Goal: Task Accomplishment & Management: Use online tool/utility

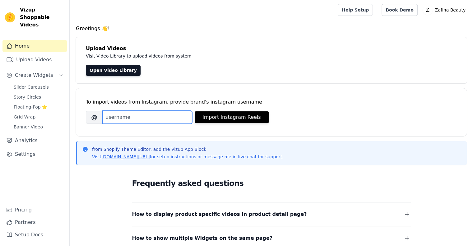
click at [121, 113] on input "Brand's Instagram Username" at bounding box center [148, 117] width 90 height 13
click at [39, 84] on span "Slider Carousels" at bounding box center [31, 87] width 35 height 6
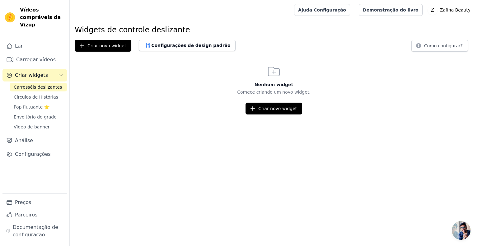
click at [27, 85] on font "Carrosséis deslizantes" at bounding box center [38, 87] width 48 height 5
drag, startPoint x: 23, startPoint y: 8, endPoint x: 51, endPoint y: 16, distance: 28.7
click at [51, 16] on div "Vídeos compráveis ​​da Vizup" at bounding box center [34, 17] width 69 height 22
copy font "Vídeos compráveis ​​da Vizup"
drag, startPoint x: 126, startPoint y: 105, endPoint x: 122, endPoint y: 105, distance: 4.0
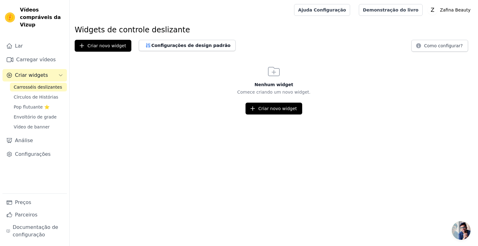
click at [126, 105] on div "Criar novo widget" at bounding box center [274, 109] width 408 height 12
click at [38, 85] on font "Carrosséis deslizantes" at bounding box center [38, 87] width 48 height 5
click at [99, 46] on font "Criar novo widget" at bounding box center [106, 45] width 39 height 5
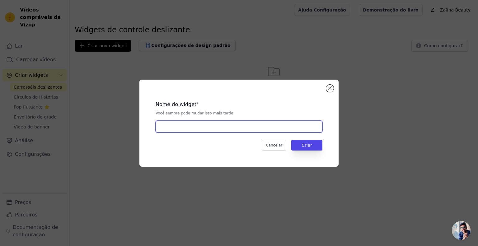
click at [172, 126] on input "text" at bounding box center [239, 127] width 167 height 12
type input "carrosséis deslizantes"
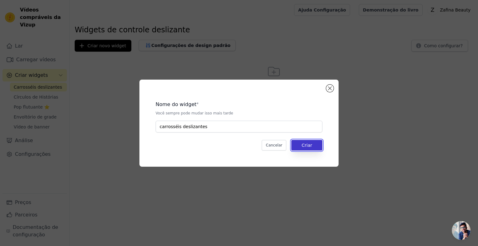
click at [301, 145] on button "Criar" at bounding box center [306, 145] width 31 height 11
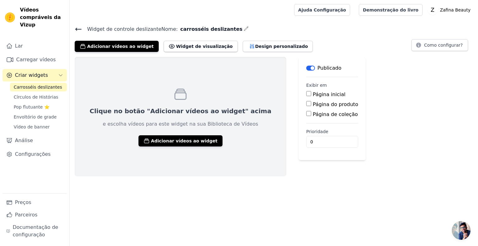
click at [306, 96] on input "Página inicial" at bounding box center [308, 93] width 5 height 5
checkbox input "true"
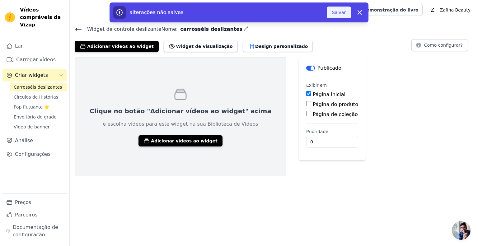
click at [338, 15] on font "Salvar" at bounding box center [339, 12] width 14 height 5
click at [171, 141] on font "Adicionar vídeos ao widget" at bounding box center [184, 140] width 67 height 5
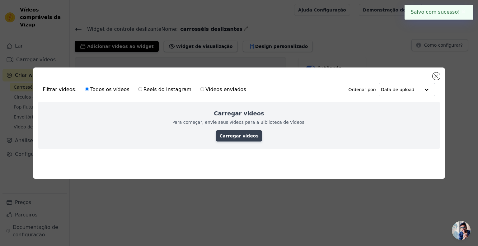
click at [236, 134] on font "Carregar vídeos" at bounding box center [238, 135] width 39 height 5
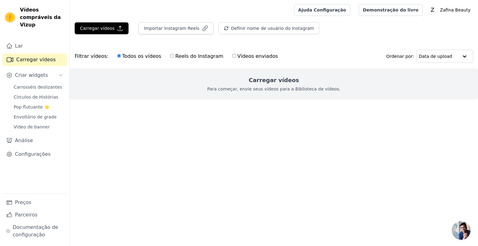
click at [286, 88] on font "Para começar, envie seus vídeos para a Biblioteca de vídeos." at bounding box center [273, 89] width 133 height 5
click at [106, 33] on button "Carregar vídeos" at bounding box center [102, 28] width 54 height 12
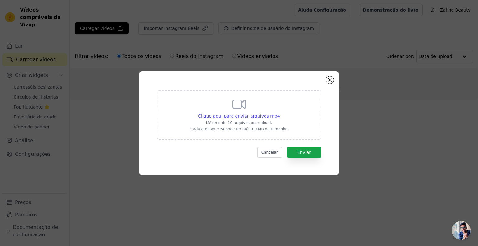
click at [247, 105] on div "Clique aqui para enviar arquivos mp4 Máximo de 10 arquivos por upload. Cada arq…" at bounding box center [238, 114] width 97 height 35
click at [280, 113] on input "Clique aqui para enviar arquivos mp4 Máximo de 10 arquivos por upload. Cada arq…" at bounding box center [280, 113] width 0 height 0
type input "C:\fakepath\0713 (1)(1).mp4"
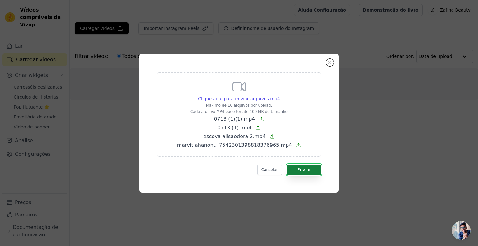
click at [300, 167] on font "Enviar" at bounding box center [304, 169] width 14 height 5
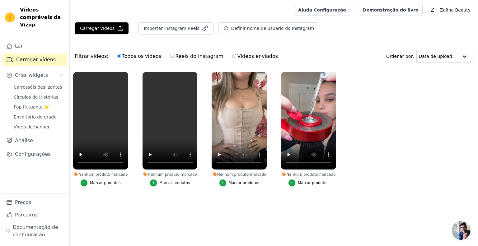
click at [138, 201] on ul "Nenhum produto marcado Marcar produtos Nenhum produto marcado Marcar produtos N…" at bounding box center [274, 135] width 408 height 134
click at [174, 199] on ul "Nenhum produto marcado Marcar produtos Nenhum produto marcado Marcar produtos N…" at bounding box center [274, 135] width 408 height 134
click at [452, 55] on input "text" at bounding box center [439, 56] width 40 height 12
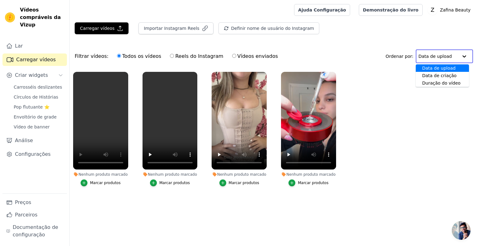
click at [452, 55] on input "text" at bounding box center [438, 56] width 40 height 12
click at [24, 204] on font "Preços" at bounding box center [23, 202] width 16 height 6
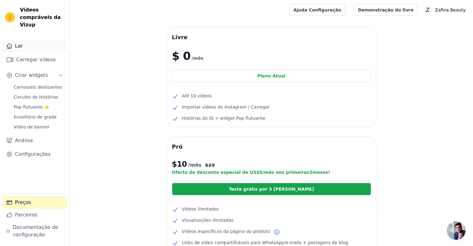
click at [20, 43] on font "Lar" at bounding box center [19, 46] width 8 height 6
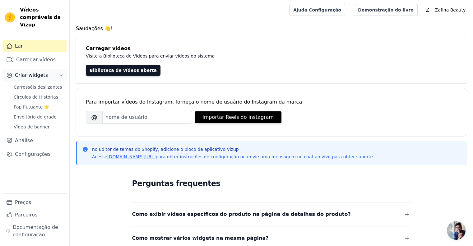
click at [40, 72] on font "Criar widgets" at bounding box center [31, 75] width 33 height 6
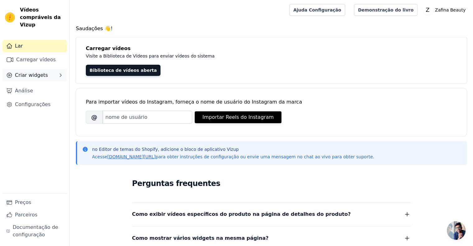
click at [40, 72] on font "Criar widgets" at bounding box center [31, 75] width 33 height 6
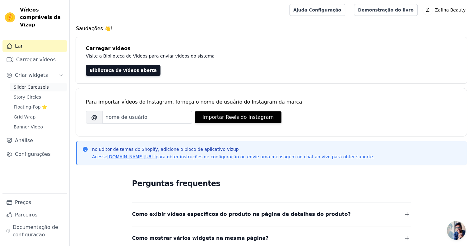
click at [36, 84] on span "Slider Carousels" at bounding box center [31, 87] width 35 height 6
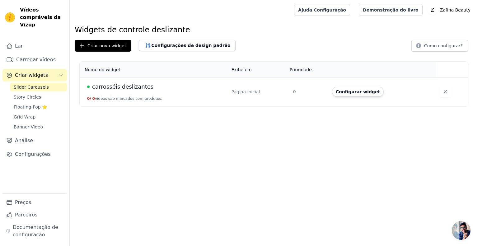
click at [140, 96] on td "carrosséis deslizantes 0 / 0 vídeos são marcados com produtos." at bounding box center [154, 91] width 148 height 29
click at [116, 93] on td "carrosséis deslizantes 0 / 0 vídeos são marcados com produtos." at bounding box center [154, 91] width 148 height 29
click at [133, 83] on span "carrosséis deslizantes" at bounding box center [122, 86] width 61 height 9
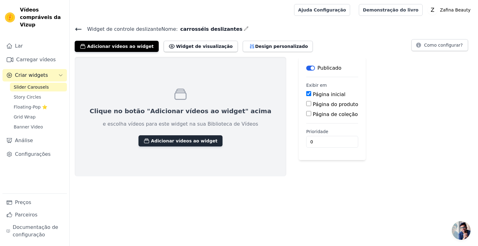
click at [185, 138] on font "Adicionar vídeos ao widget" at bounding box center [184, 140] width 67 height 5
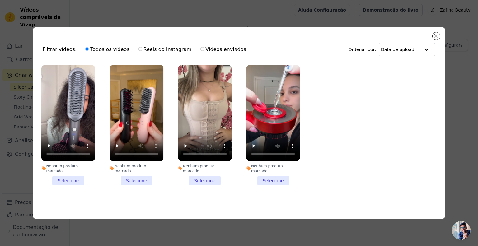
click at [77, 175] on li "Nenhum produto marcado Selecione" at bounding box center [68, 125] width 54 height 120
click at [0, 0] on input "Nenhum produto marcado Selecione" at bounding box center [0, 0] width 0 height 0
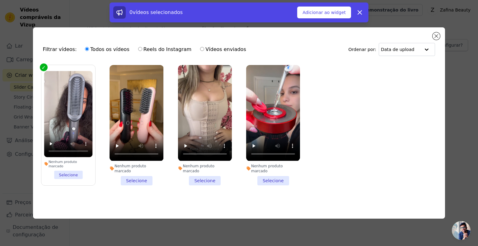
click at [141, 176] on li "Nenhum produto marcado Selecione" at bounding box center [137, 125] width 54 height 120
click at [0, 0] on input "Nenhum produto marcado Selecione" at bounding box center [0, 0] width 0 height 0
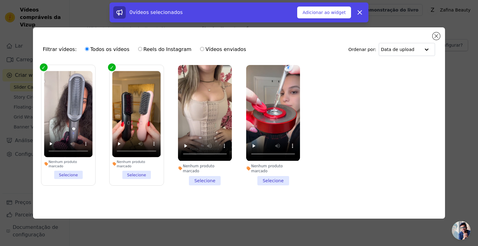
click at [203, 176] on li "Nenhum produto marcado Selecione" at bounding box center [205, 125] width 54 height 120
click at [0, 0] on input "Nenhum produto marcado Selecione" at bounding box center [0, 0] width 0 height 0
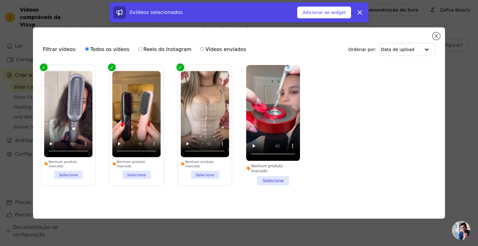
click at [264, 176] on li "Nenhum produto marcado Selecione" at bounding box center [273, 125] width 54 height 120
click at [0, 0] on input "Nenhum produto marcado Selecione" at bounding box center [0, 0] width 0 height 0
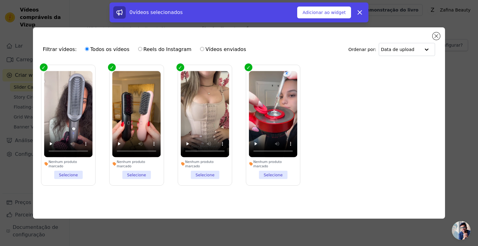
click at [319, 19] on div "0 vídeos selecionados Adicionar ao widget Liberar" at bounding box center [239, 12] width 259 height 20
click at [318, 14] on font "Adicionar ao widget" at bounding box center [323, 12] width 43 height 5
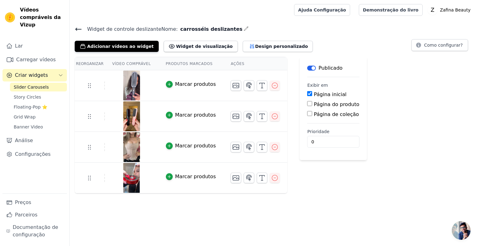
click at [36, 72] on font "Criar widgets" at bounding box center [31, 75] width 33 height 6
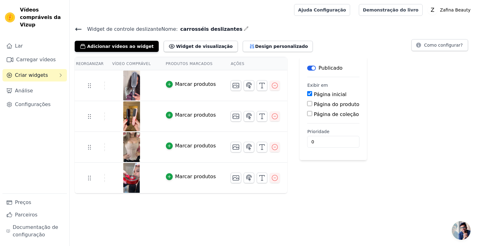
click at [36, 72] on font "Criar widgets" at bounding box center [31, 75] width 33 height 6
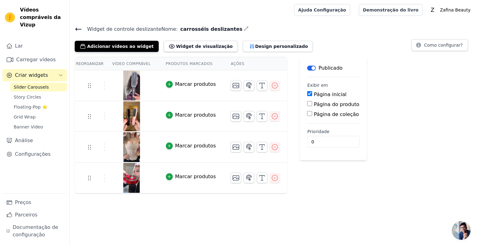
click at [36, 84] on span "Slider Carousels" at bounding box center [31, 87] width 35 height 6
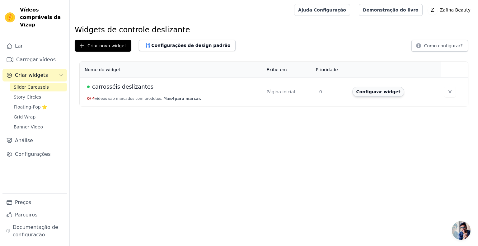
click at [371, 94] on font "Configurar widget" at bounding box center [378, 91] width 44 height 5
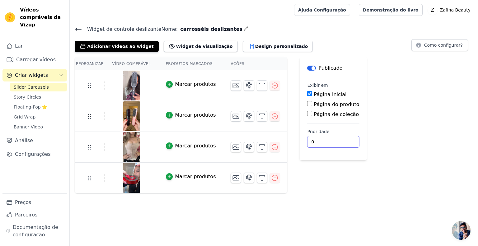
drag, startPoint x: 321, startPoint y: 141, endPoint x: 312, endPoint y: 141, distance: 9.0
click at [312, 141] on input "0" at bounding box center [333, 142] width 52 height 12
click at [176, 47] on font "Widget de visualização" at bounding box center [204, 46] width 57 height 5
click at [23, 94] on span "Story Circles" at bounding box center [27, 97] width 27 height 6
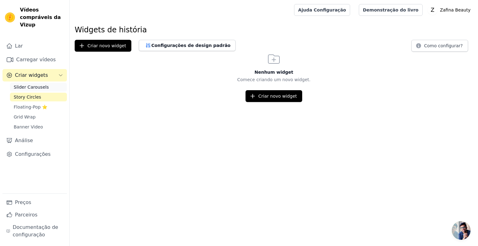
click at [32, 84] on span "Slider Carousels" at bounding box center [31, 87] width 35 height 6
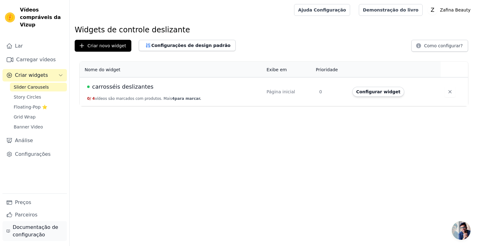
click at [37, 227] on font "Documentação de configuração" at bounding box center [35, 230] width 45 height 13
click at [128, 96] on font "vídeos são marcados com produtos. Mais" at bounding box center [133, 98] width 77 height 4
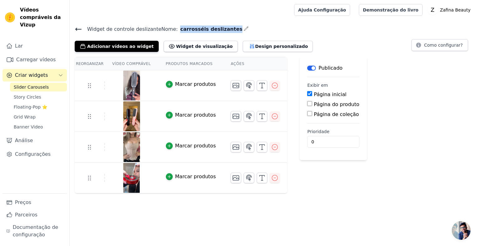
drag, startPoint x: 171, startPoint y: 30, endPoint x: 218, endPoint y: 31, distance: 47.3
click at [218, 31] on font "carrosséis deslizantes" at bounding box center [211, 29] width 62 height 6
copy font "carrosséis deslizantes"
click at [453, 10] on font "Zafina Beauty" at bounding box center [455, 9] width 30 height 5
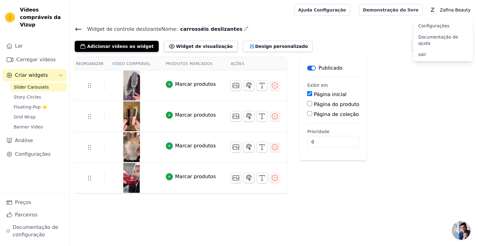
drag, startPoint x: 387, startPoint y: 127, endPoint x: 377, endPoint y: 127, distance: 9.7
click at [387, 127] on div "Reorganizar Vídeo comprável Produtos marcados Ações Marcar produtos Marcar prod…" at bounding box center [274, 125] width 408 height 137
click at [30, 93] on link "Story Circles" at bounding box center [38, 97] width 57 height 9
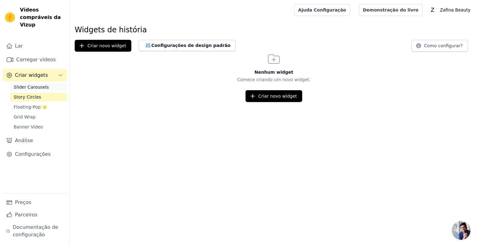
click at [31, 84] on span "Slider Carousels" at bounding box center [31, 87] width 35 height 6
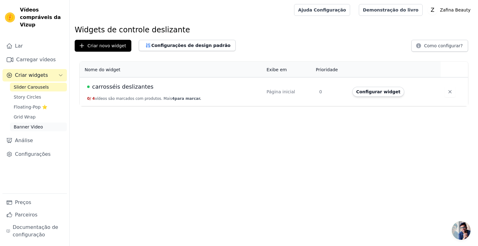
click at [33, 124] on span "Banner Video" at bounding box center [28, 127] width 29 height 6
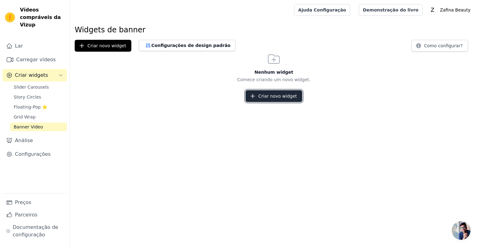
click at [260, 96] on font "Criar novo widget" at bounding box center [277, 96] width 39 height 5
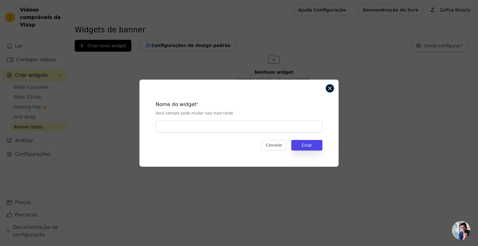
click at [333, 87] on button "Fechar modal" at bounding box center [329, 88] width 7 height 7
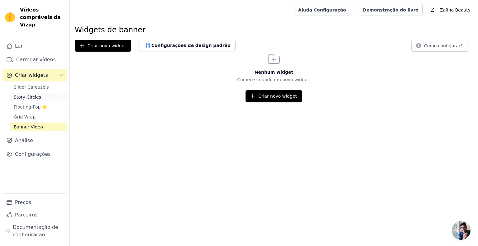
click at [34, 94] on span "Story Circles" at bounding box center [27, 97] width 27 height 6
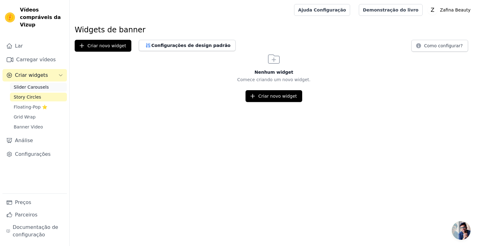
click at [32, 84] on span "Slider Carousels" at bounding box center [31, 87] width 35 height 6
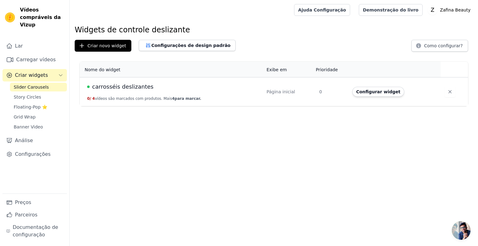
click at [117, 87] on font "carrosséis deslizantes" at bounding box center [122, 86] width 61 height 7
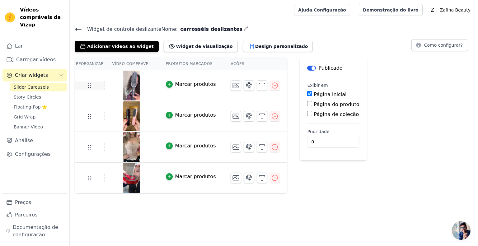
click at [87, 83] on icon at bounding box center [89, 85] width 7 height 7
drag, startPoint x: 89, startPoint y: 86, endPoint x: 209, endPoint y: 67, distance: 121.6
click at [209, 67] on th "Produtos marcados" at bounding box center [190, 63] width 65 height 13
click at [186, 67] on th "Produtos marcados" at bounding box center [190, 63] width 65 height 13
click at [328, 142] on input "0" at bounding box center [333, 142] width 52 height 12
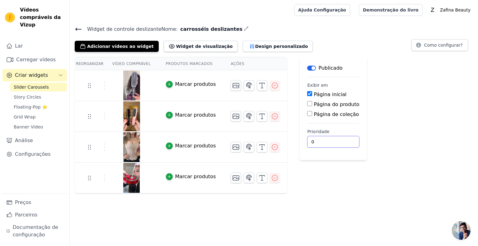
drag, startPoint x: 324, startPoint y: 140, endPoint x: 303, endPoint y: 140, distance: 20.9
click at [307, 140] on input "0" at bounding box center [333, 142] width 52 height 12
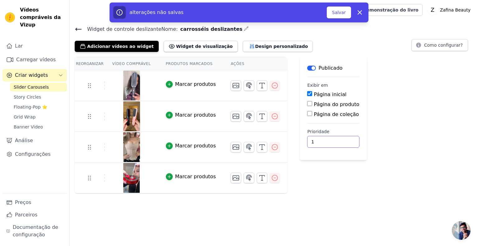
type input "1"
click at [338, 12] on font "Salvar" at bounding box center [339, 12] width 14 height 5
click at [346, 16] on button "Salvar" at bounding box center [339, 13] width 24 height 12
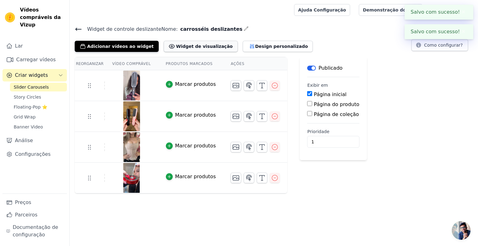
click at [182, 49] on button "Widget de visualização" at bounding box center [201, 46] width 74 height 11
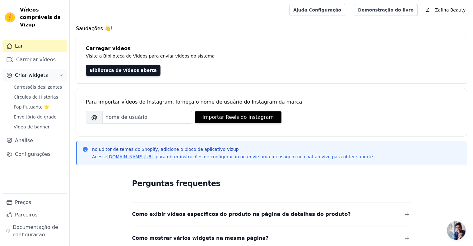
click at [36, 72] on font "Criar widgets" at bounding box center [31, 75] width 33 height 6
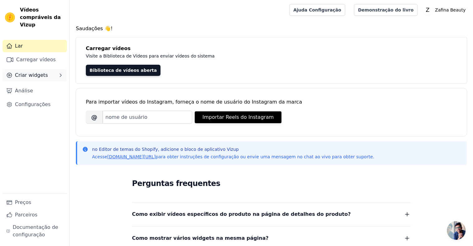
click at [36, 72] on font "Criar widgets" at bounding box center [31, 75] width 33 height 6
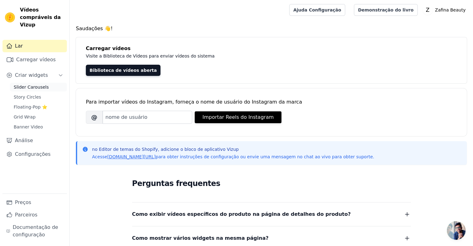
click at [36, 83] on link "Slider Carousels" at bounding box center [38, 87] width 57 height 9
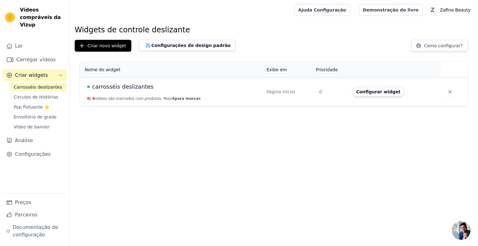
click at [173, 94] on td "carrosséis deslizantes 0 / 4 vídeos são marcados com produtos. Mais 4 para marc…" at bounding box center [171, 91] width 183 height 29
click at [148, 94] on td "carrosséis deslizantes 0 / 4 vídeos são marcados com produtos. Mais 4 para marc…" at bounding box center [171, 91] width 183 height 29
click at [131, 92] on td "carrosséis deslizantes 0 / 4 vídeos são marcados com produtos. Mais 4 para marc…" at bounding box center [171, 91] width 183 height 29
click at [117, 88] on font "carrosséis deslizantes" at bounding box center [122, 86] width 61 height 7
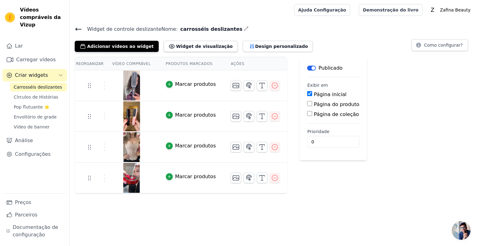
click at [307, 115] on input "Página de coleção" at bounding box center [309, 113] width 5 height 5
checkbox input "true"
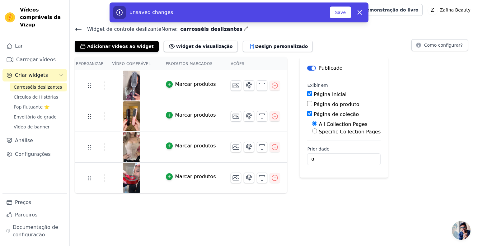
click at [342, 6] on div "unsaved changes Save Dismiss" at bounding box center [238, 12] width 251 height 12
click at [312, 133] on div "Páginas de coleção específicas" at bounding box center [353, 131] width 83 height 7
click at [312, 131] on input "Páginas de coleção específicas" at bounding box center [314, 131] width 5 height 5
radio input "true"
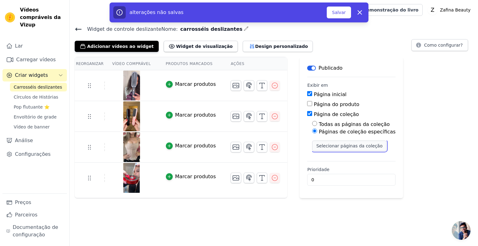
click at [316, 144] on font "Selecionar páginas da coleção" at bounding box center [349, 145] width 66 height 5
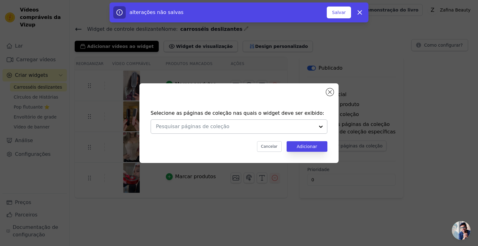
click at [279, 127] on input "text" at bounding box center [235, 126] width 159 height 7
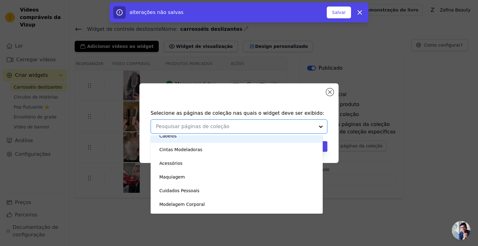
scroll to position [31, 0]
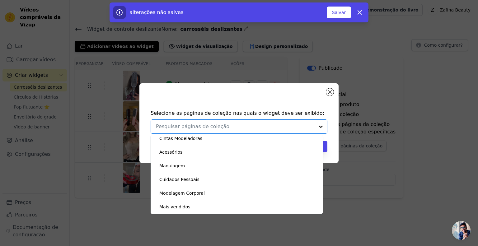
click at [366, 190] on div "Selecione as páginas de coleção nas quais o widget deve ser exibido: Beleza & S…" at bounding box center [239, 123] width 478 height 246
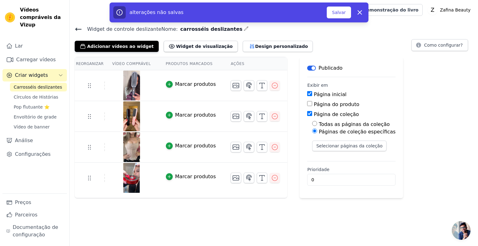
click at [307, 112] on input "Página de coleção" at bounding box center [309, 113] width 5 height 5
checkbox input "false"
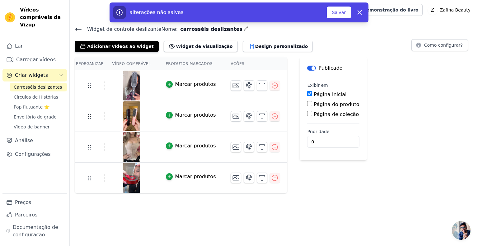
click at [307, 93] on input "Página inicial" at bounding box center [309, 93] width 5 height 5
click at [339, 15] on font "Salvar" at bounding box center [339, 12] width 14 height 5
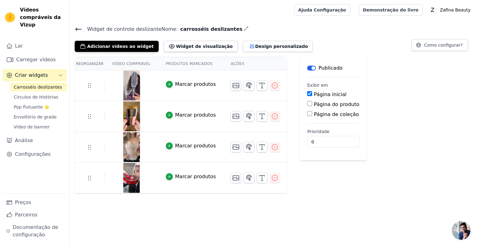
click at [307, 91] on input "Página inicial" at bounding box center [309, 93] width 5 height 5
checkbox input "false"
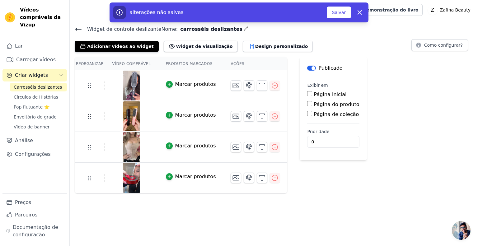
click at [307, 105] on input "Página do produto" at bounding box center [309, 103] width 5 height 5
checkbox input "true"
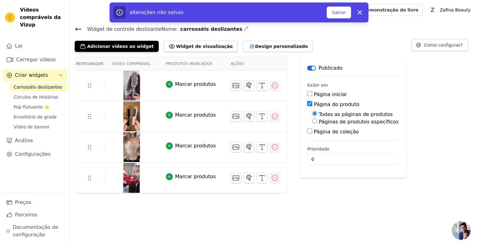
click at [312, 121] on input "Páginas de produtos específicos" at bounding box center [314, 121] width 5 height 5
radio input "true"
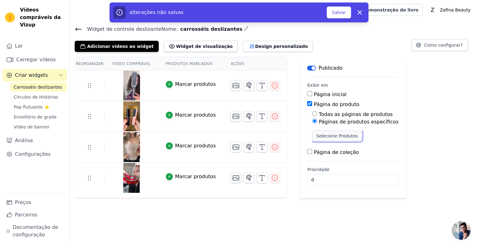
click at [319, 133] on font "Selecione Produtos" at bounding box center [336, 135] width 41 height 5
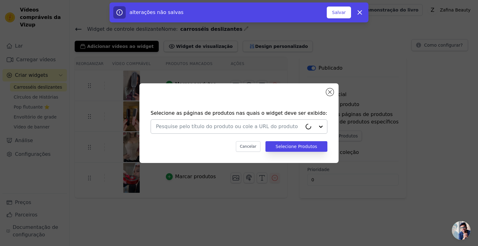
click at [302, 124] on div at bounding box center [308, 127] width 12 height 6
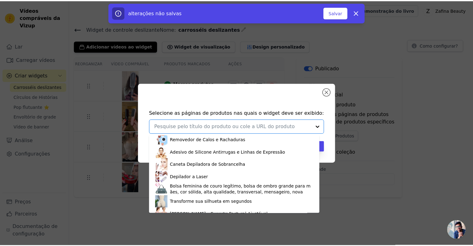
scroll to position [97, 0]
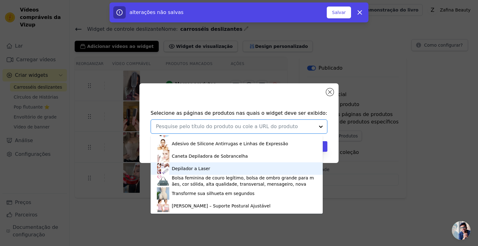
click at [208, 170] on div "Depilador a Laser" at bounding box center [237, 168] width 160 height 12
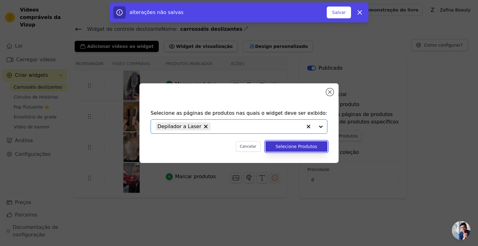
click at [297, 149] on button "Selecione Produtos" at bounding box center [296, 146] width 62 height 11
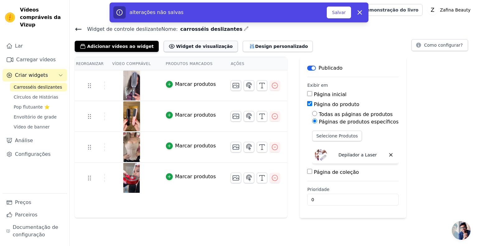
click at [186, 48] on font "Widget de visualização" at bounding box center [204, 46] width 57 height 5
click at [307, 93] on input "Página inicial" at bounding box center [309, 93] width 5 height 5
checkbox input "true"
click at [312, 115] on div "Todas as páginas de produtos" at bounding box center [355, 114] width 86 height 7
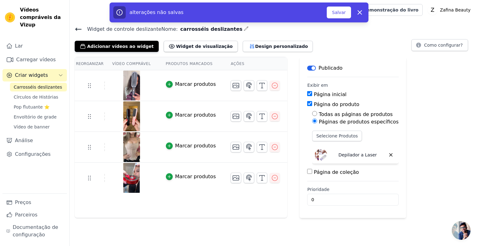
click at [307, 104] on input "Página do produto" at bounding box center [309, 103] width 5 height 5
checkbox input "false"
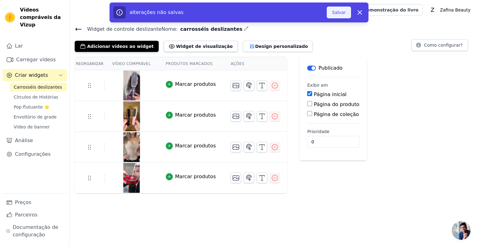
click at [343, 12] on font "Salvar" at bounding box center [339, 12] width 14 height 5
click at [342, 13] on font "Salvar" at bounding box center [339, 12] width 14 height 5
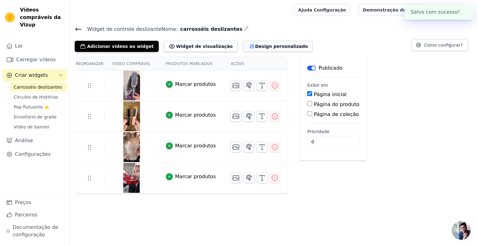
click at [262, 46] on font "Design personalizado" at bounding box center [281, 46] width 53 height 5
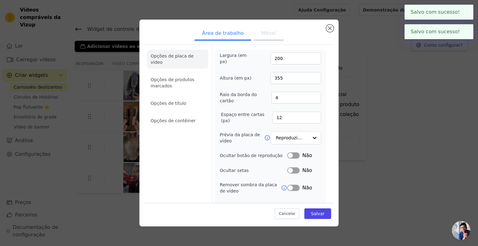
click at [335, 29] on div "Área de trabalho Móvel Opções de placa de vídeo Opções de produtos marcados Opç…" at bounding box center [238, 123] width 199 height 207
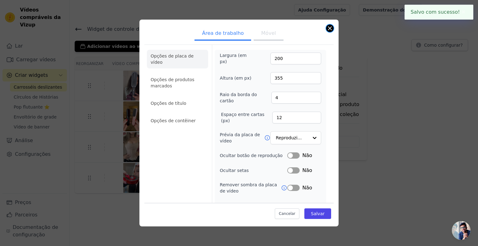
click at [333, 28] on button "Fechar modal" at bounding box center [329, 28] width 7 height 7
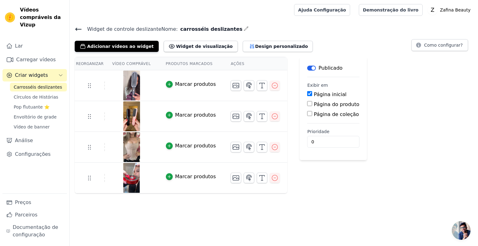
click at [134, 63] on font "Vídeo comprável" at bounding box center [131, 64] width 39 height 4
click at [17, 43] on font "Lar" at bounding box center [19, 46] width 8 height 6
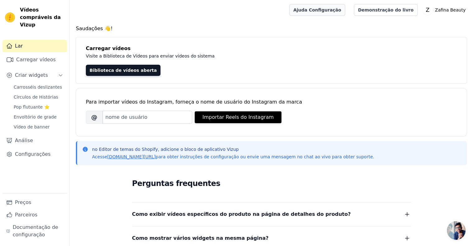
click at [341, 11] on font "Ajuda Configuração" at bounding box center [317, 9] width 48 height 5
click at [43, 85] on font "Carrosséis deslizantes" at bounding box center [38, 87] width 48 height 5
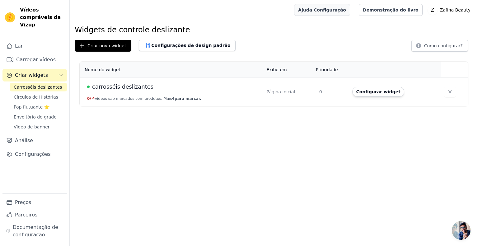
click at [341, 9] on font "Ajuda Configuração" at bounding box center [322, 9] width 48 height 5
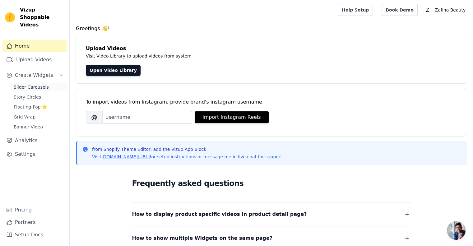
click at [29, 84] on span "Slider Carousels" at bounding box center [31, 87] width 35 height 6
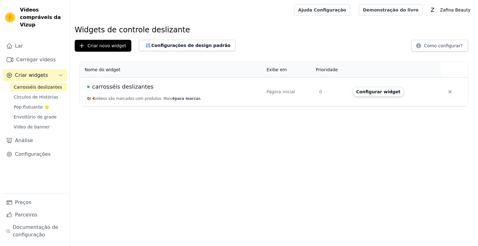
click at [131, 96] on td "carrosséis deslizantes 0 / 4 vídeos são marcados com produtos. Mais 4 para marc…" at bounding box center [171, 91] width 183 height 29
drag, startPoint x: 132, startPoint y: 95, endPoint x: 420, endPoint y: 83, distance: 289.0
click at [441, 84] on td at bounding box center [454, 91] width 27 height 29
click at [328, 69] on font "Prioridade" at bounding box center [327, 69] width 22 height 5
click at [371, 91] on font "Configurar widget" at bounding box center [378, 91] width 44 height 5
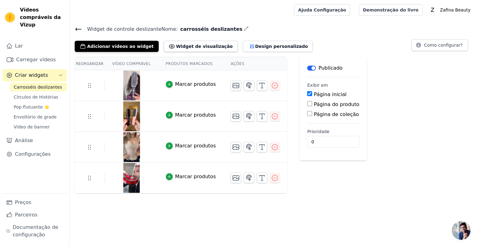
click at [244, 29] on icon "button" at bounding box center [246, 28] width 5 height 5
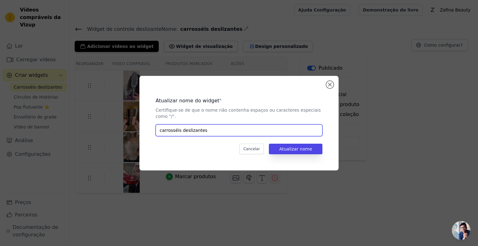
drag, startPoint x: 210, startPoint y: 124, endPoint x: 153, endPoint y: 123, distance: 57.0
click at [153, 123] on div "Atualizar nome do widget * Certifique-se de que o nome não contenha espaços ou …" at bounding box center [238, 123] width 179 height 75
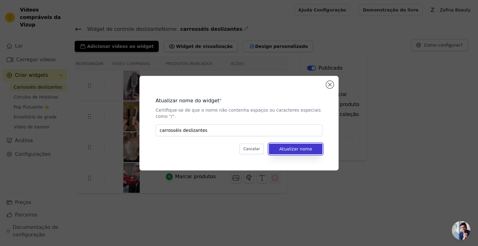
click at [300, 147] on font "Atualizar nome" at bounding box center [295, 149] width 33 height 5
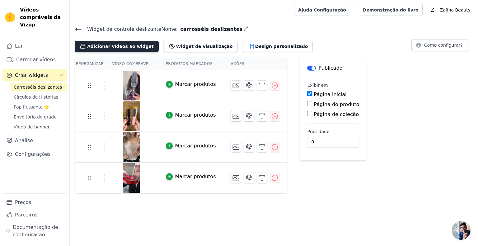
click at [112, 44] on font "Adicionar vídeos ao widget" at bounding box center [120, 46] width 67 height 5
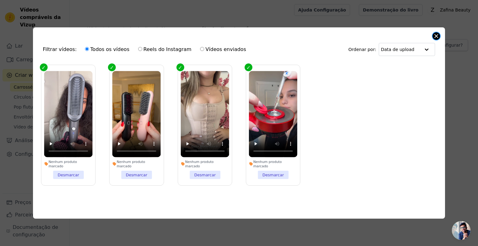
click at [437, 37] on button "Fechar modal" at bounding box center [436, 35] width 7 height 7
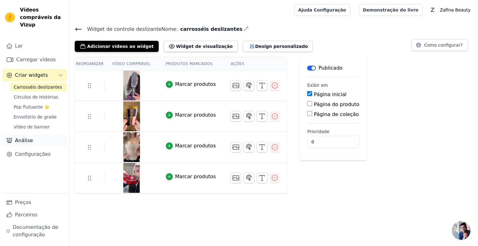
click at [30, 138] on font "Análise" at bounding box center [24, 141] width 18 height 6
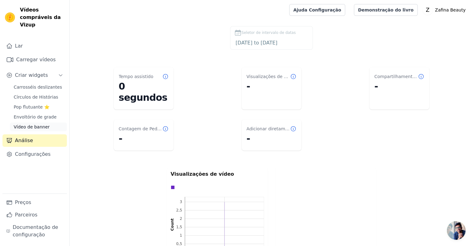
click at [37, 123] on link "Vídeo de banner" at bounding box center [38, 127] width 57 height 9
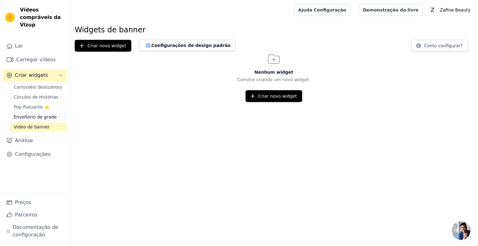
click at [44, 115] on font "Envoltório de grade" at bounding box center [35, 117] width 43 height 5
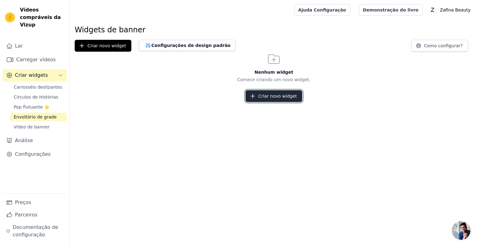
click at [278, 94] on font "Criar novo widget" at bounding box center [277, 96] width 39 height 5
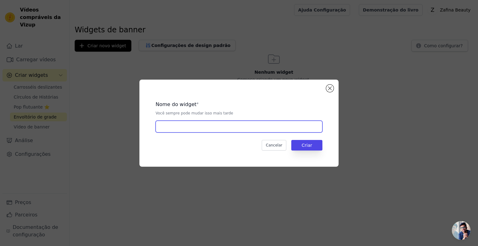
click at [178, 127] on input "text" at bounding box center [239, 127] width 167 height 12
type input "carrosséis deslizantes"
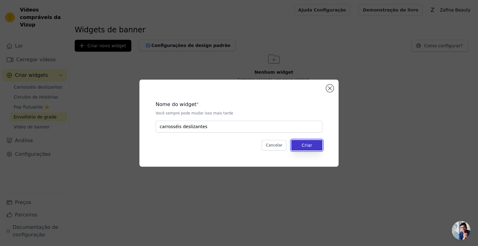
click at [307, 144] on font "Criar" at bounding box center [307, 145] width 11 height 5
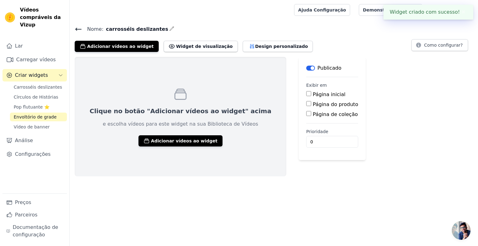
click at [306, 93] on input "Página inicial" at bounding box center [308, 93] width 5 height 5
checkbox input "true"
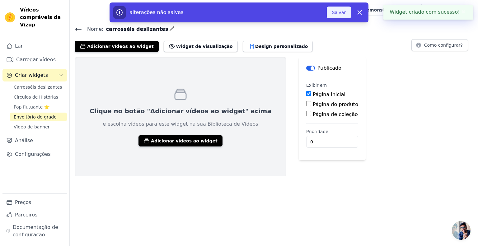
click at [333, 17] on button "Salvar" at bounding box center [339, 13] width 24 height 12
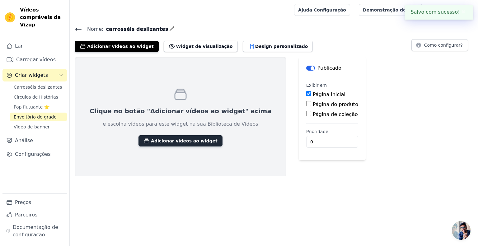
click at [159, 138] on font "Adicionar vídeos ao widget" at bounding box center [184, 140] width 67 height 5
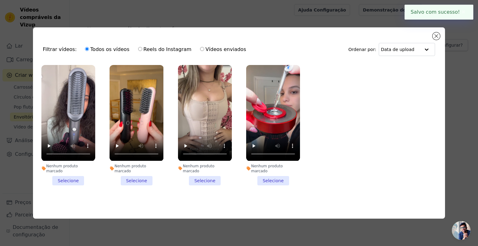
click at [73, 176] on li "Nenhum produto marcado Selecione" at bounding box center [68, 125] width 54 height 120
click at [0, 0] on input "Nenhum produto marcado Selecione" at bounding box center [0, 0] width 0 height 0
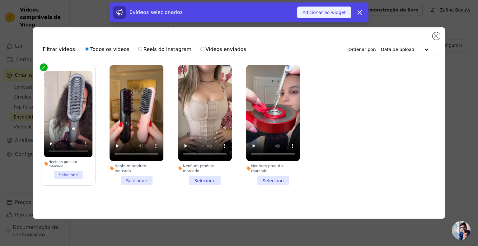
click at [324, 12] on font "Adicionar ao widget" at bounding box center [323, 12] width 43 height 5
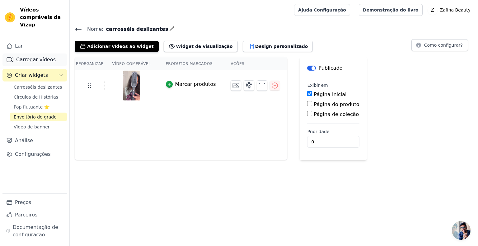
click at [33, 57] on font "Carregar vídeos" at bounding box center [36, 60] width 40 height 6
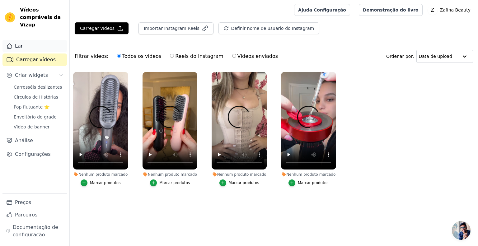
click at [19, 43] on font "Lar" at bounding box center [19, 46] width 8 height 6
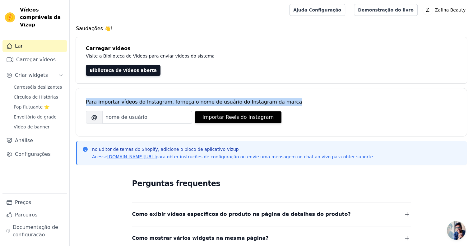
drag, startPoint x: 477, startPoint y: 78, endPoint x: 478, endPoint y: 102, distance: 24.3
click at [473, 104] on html "Vídeos compráveis ​​da Vizup Lar Carregar vídeos Criar widgets Carrosséis desli…" at bounding box center [236, 178] width 473 height 357
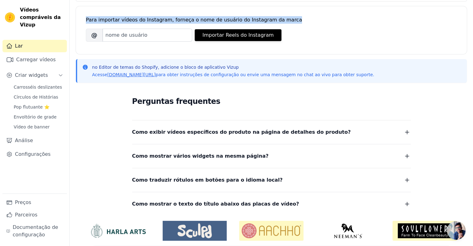
scroll to position [86, 0]
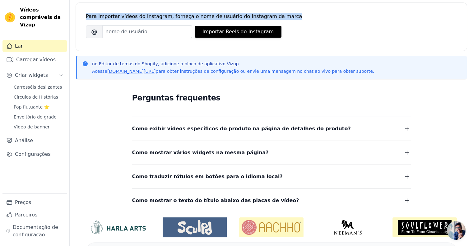
click at [185, 153] on font "Como mostrar vários widgets na mesma página?" at bounding box center [200, 153] width 137 height 6
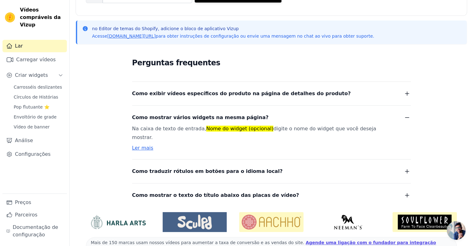
scroll to position [124, 0]
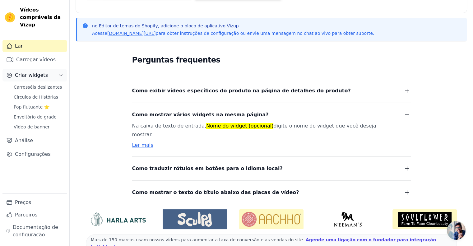
click at [34, 72] on font "Criar widgets" at bounding box center [31, 75] width 33 height 6
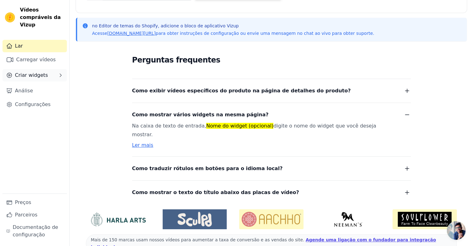
click at [34, 72] on font "Criar widgets" at bounding box center [31, 75] width 33 height 6
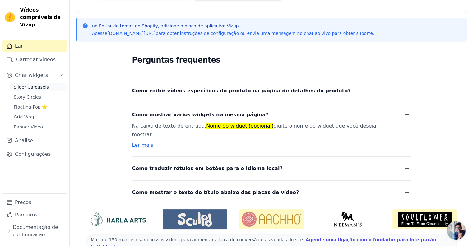
click at [27, 84] on span "Slider Carousels" at bounding box center [31, 87] width 35 height 6
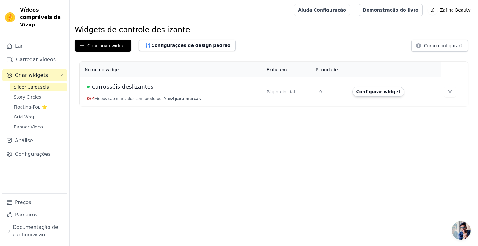
click at [133, 89] on font "carrosséis deslizantes" at bounding box center [122, 86] width 61 height 7
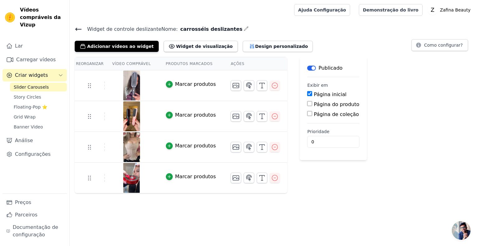
click at [307, 103] on input "Página do produto" at bounding box center [309, 103] width 5 height 5
checkbox input "true"
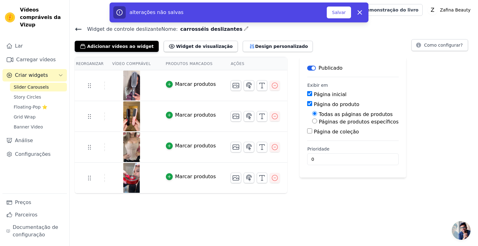
click at [307, 131] on input "Página de coleção" at bounding box center [309, 131] width 5 height 5
checkbox input "true"
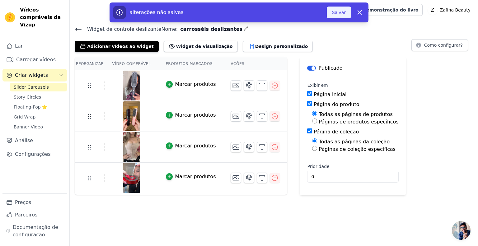
click at [343, 11] on font "Salvar" at bounding box center [339, 12] width 14 height 5
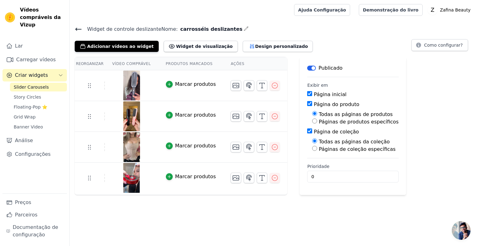
click at [307, 104] on input "Página do produto" at bounding box center [309, 103] width 5 height 5
checkbox input "false"
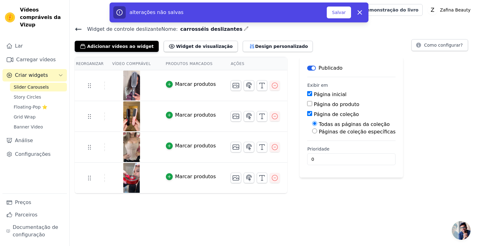
click at [307, 115] on input "Página de coleção" at bounding box center [309, 113] width 5 height 5
checkbox input "false"
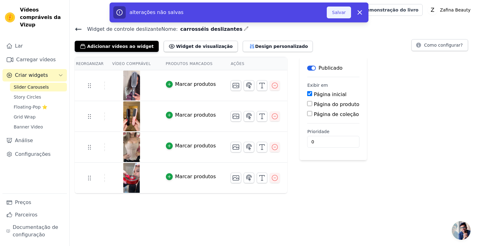
click at [333, 13] on button "Salvar" at bounding box center [339, 13] width 24 height 12
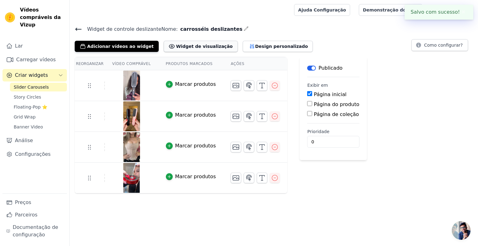
click at [176, 47] on font "Widget de visualização" at bounding box center [204, 46] width 57 height 5
click at [34, 94] on span "Story Circles" at bounding box center [27, 97] width 27 height 6
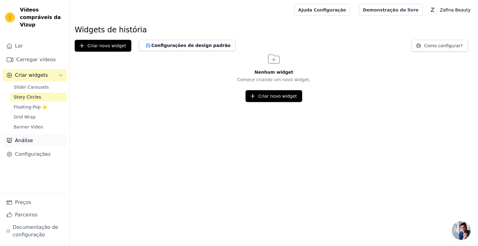
click at [19, 139] on link "Análise" at bounding box center [34, 140] width 64 height 12
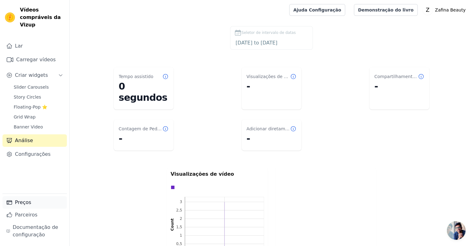
click at [27, 203] on font "Preços" at bounding box center [23, 202] width 16 height 6
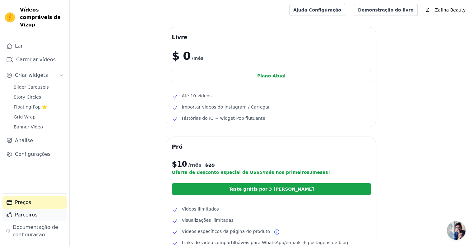
click at [18, 218] on font "Parceiros" at bounding box center [26, 215] width 22 height 6
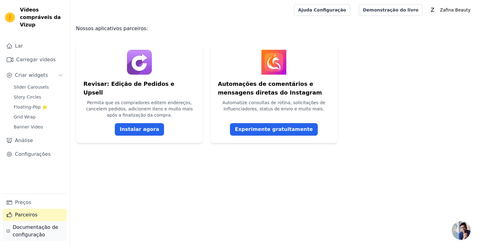
click at [26, 231] on font "Documentação de configuração" at bounding box center [35, 230] width 45 height 13
click at [37, 57] on font "Carregar vídeos" at bounding box center [36, 60] width 40 height 6
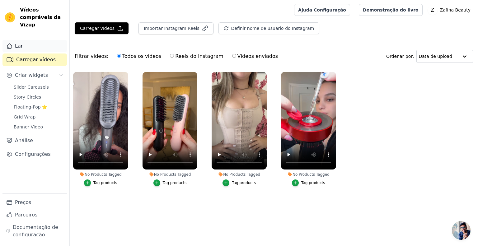
click at [21, 43] on font "Lar" at bounding box center [19, 46] width 8 height 6
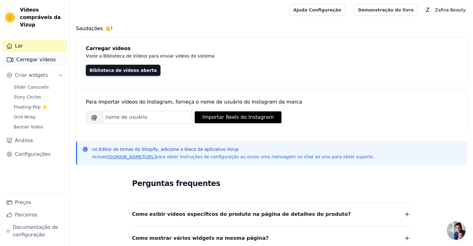
click at [28, 57] on font "Carregar vídeos" at bounding box center [36, 60] width 40 height 6
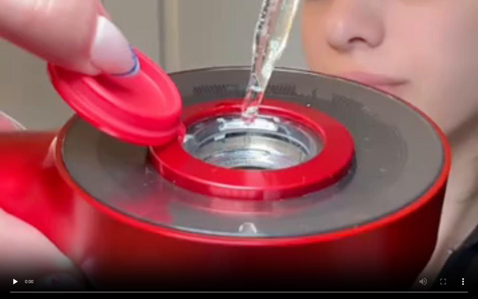
click at [437, 246] on video at bounding box center [239, 149] width 478 height 299
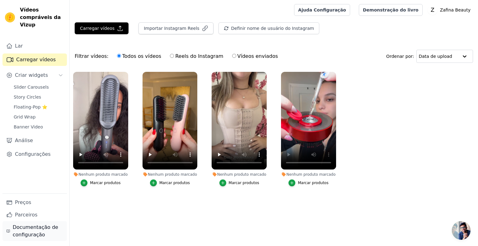
click at [32, 231] on font "Documentação de configuração" at bounding box center [35, 230] width 45 height 13
click at [346, 11] on font "Ajuda Configuração" at bounding box center [322, 9] width 48 height 5
click at [47, 83] on link "Slider Carousels" at bounding box center [38, 87] width 57 height 9
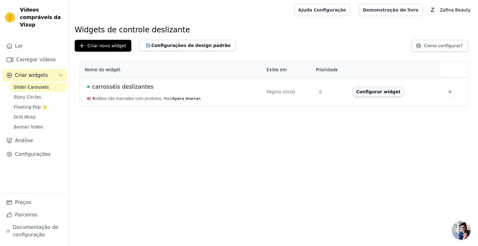
click at [368, 92] on font "Configurar widget" at bounding box center [378, 91] width 44 height 5
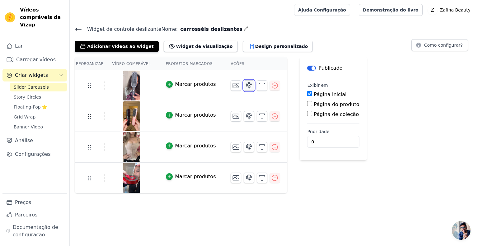
click at [245, 83] on icon "button" at bounding box center [248, 85] width 7 height 7
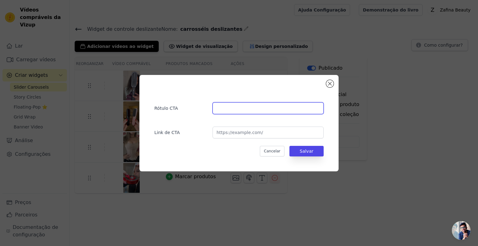
click at [241, 106] on input "text" at bounding box center [268, 108] width 111 height 12
click at [330, 84] on button "Fechar modal" at bounding box center [329, 83] width 7 height 7
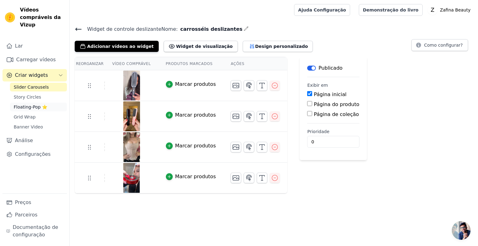
click at [32, 104] on span "Floating-Pop ⭐" at bounding box center [31, 107] width 34 height 6
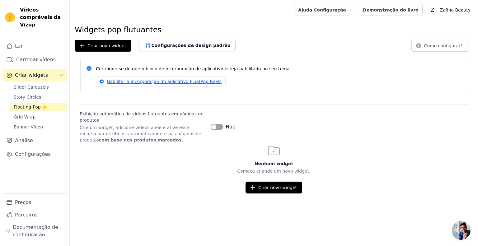
click at [220, 127] on button "Rótulo" at bounding box center [217, 127] width 12 height 6
click at [168, 84] on link "Habilitar a incorporação do aplicativo FloatPop Reels" at bounding box center [161, 81] width 130 height 11
click at [22, 114] on span "Grid Wrap" at bounding box center [25, 117] width 22 height 6
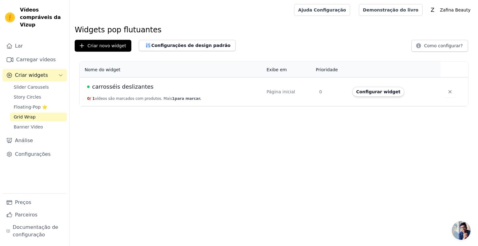
click at [139, 99] on font "vídeos são marcados com produtos. Mais" at bounding box center [133, 98] width 77 height 4
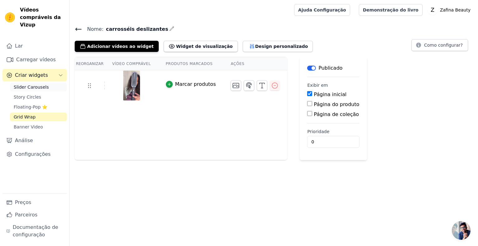
click at [37, 84] on span "Slider Carousels" at bounding box center [31, 87] width 35 height 6
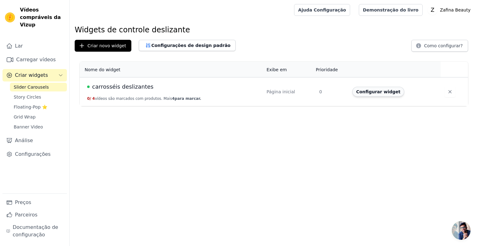
click at [380, 91] on font "Configurar widget" at bounding box center [378, 91] width 44 height 5
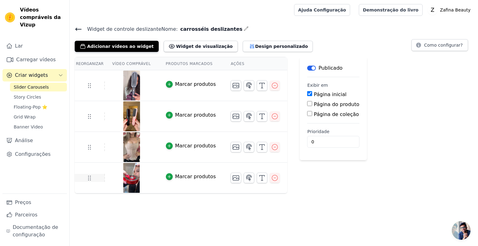
click at [96, 181] on td at bounding box center [90, 178] width 30 height 8
drag, startPoint x: 93, startPoint y: 179, endPoint x: 61, endPoint y: 178, distance: 31.8
click at [61, 178] on div "Lar Carregar vídeos Criar widgets Slider Carousels Story Circles Floating-Pop ⭐…" at bounding box center [34, 117] width 64 height 154
click at [25, 94] on span "Story Circles" at bounding box center [27, 97] width 27 height 6
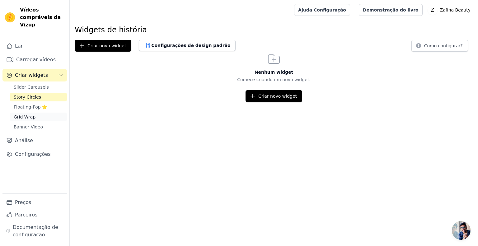
click at [29, 114] on span "Grid Wrap" at bounding box center [25, 117] width 22 height 6
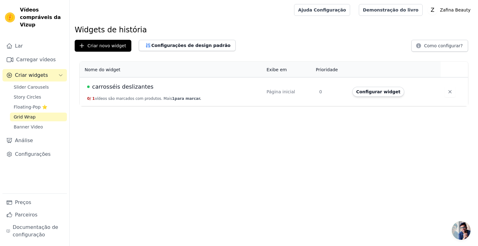
click at [22, 124] on div "Lar Carregar vídeos Criar widgets Slider Carousels Story Circles Floating-Pop ⭐…" at bounding box center [34, 117] width 64 height 154
click at [24, 134] on link "Análise" at bounding box center [34, 140] width 64 height 12
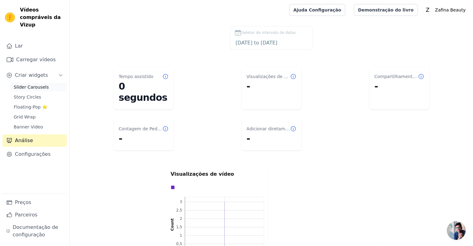
click at [24, 84] on span "Slider Carousels" at bounding box center [31, 87] width 35 height 6
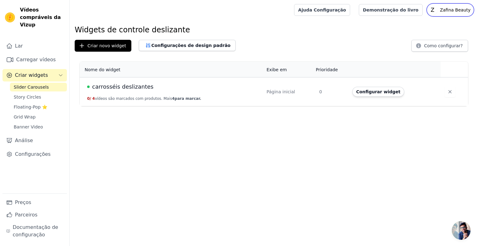
click at [448, 8] on font "Zafina Beauty" at bounding box center [455, 9] width 30 height 5
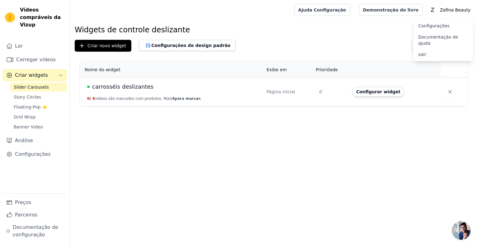
click at [432, 21] on link "Configurações" at bounding box center [443, 25] width 60 height 11
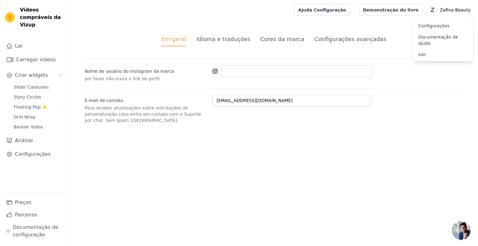
click at [237, 38] on font "Idioma e traduções" at bounding box center [223, 39] width 54 height 7
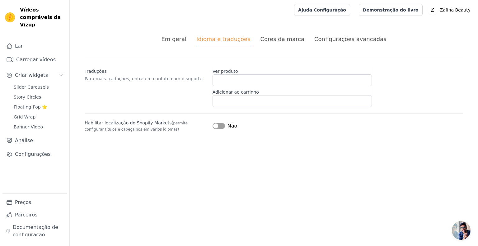
click at [284, 36] on font "Cores da marca" at bounding box center [282, 39] width 44 height 7
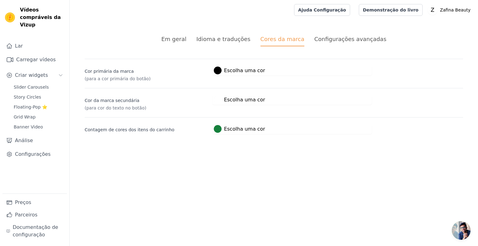
click at [314, 40] on font "Configurações avançadas" at bounding box center [350, 39] width 72 height 7
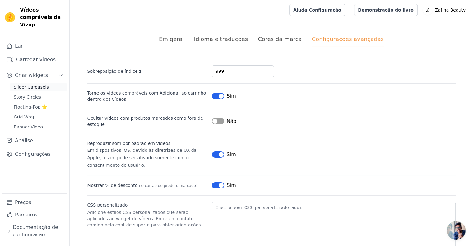
click at [22, 84] on span "Slider Carousels" at bounding box center [31, 87] width 35 height 6
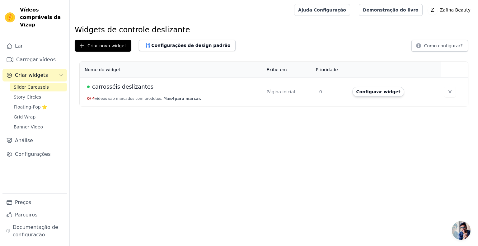
click at [128, 93] on td "carrosséis deslizantes 0 / 4 vídeos são marcados com produtos. Mais 4 para marc…" at bounding box center [171, 91] width 183 height 29
click at [158, 44] on font "Configurações de design padrão" at bounding box center [190, 45] width 79 height 5
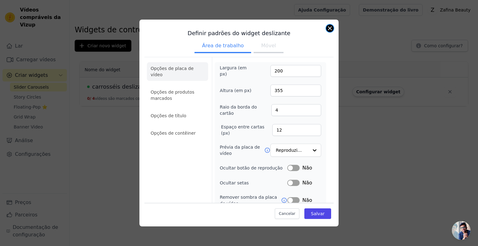
click at [330, 30] on button "Fechar modal" at bounding box center [329, 28] width 7 height 7
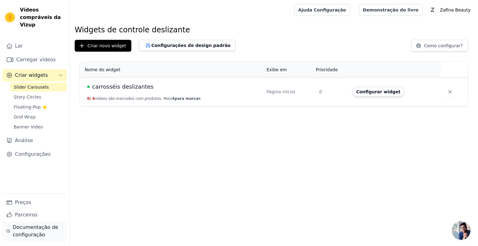
click at [16, 224] on font "Documentação de configuração" at bounding box center [35, 230] width 45 height 13
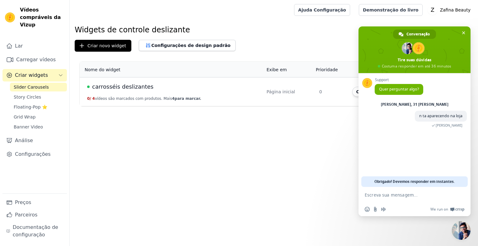
click at [187, 87] on div "carrosséis deslizantes" at bounding box center [173, 86] width 172 height 9
click at [465, 35] on span "Bate-papo" at bounding box center [463, 33] width 3 height 4
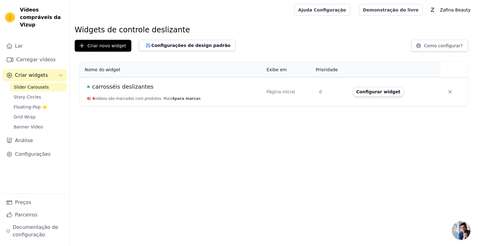
click at [279, 101] on td "Página inicial" at bounding box center [289, 91] width 53 height 29
drag, startPoint x: 273, startPoint y: 91, endPoint x: 377, endPoint y: 88, distance: 104.9
click at [377, 88] on tr "carrosséis deslizantes 0 / 4 vídeos são marcados com produtos. Mais 4 para marc…" at bounding box center [274, 91] width 388 height 29
click at [377, 88] on button "Configurar widget" at bounding box center [378, 92] width 52 height 10
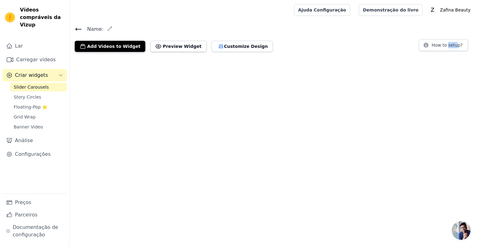
click at [377, 57] on html "Vídeos compráveis ​​da Vizup Lar Carregar vídeos Criar widgets Slider Carousels…" at bounding box center [239, 28] width 478 height 57
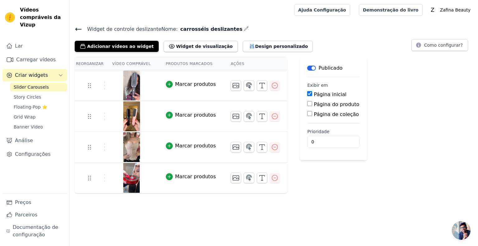
click at [300, 147] on main "Rótulo Publicado Exibir em Página inicial Página do produto Página de coleção P…" at bounding box center [333, 108] width 67 height 103
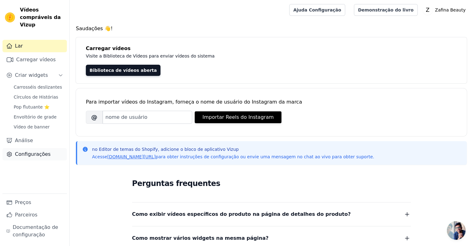
click at [22, 151] on font "Configurações" at bounding box center [33, 154] width 36 height 6
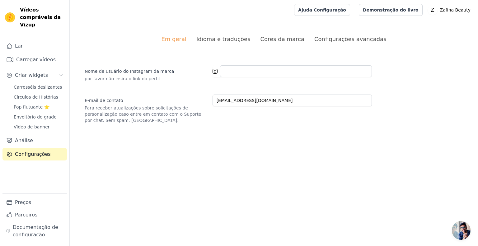
click at [334, 43] on li "Configurações avançadas" at bounding box center [350, 41] width 72 height 12
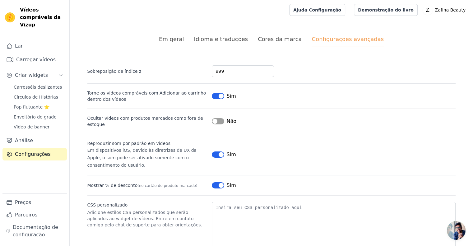
scroll to position [25, 0]
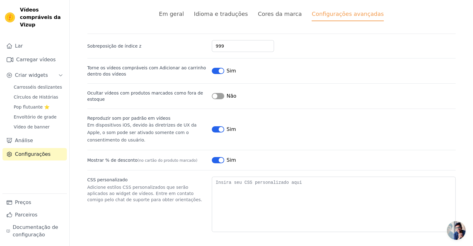
click at [452, 231] on span "Bate-papo aberto" at bounding box center [456, 230] width 19 height 19
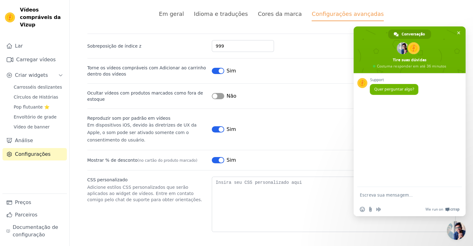
scroll to position [0, 0]
type textarea "n ta aparecendo na loja"
type textarea "4"
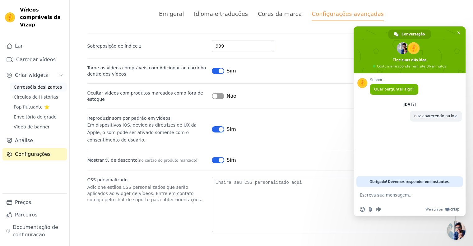
click at [38, 85] on font "Carrosséis deslizantes" at bounding box center [38, 87] width 48 height 5
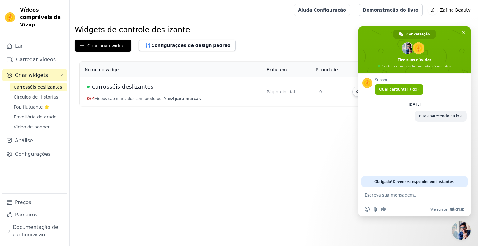
click at [141, 84] on font "carrosséis deslizantes" at bounding box center [122, 86] width 61 height 7
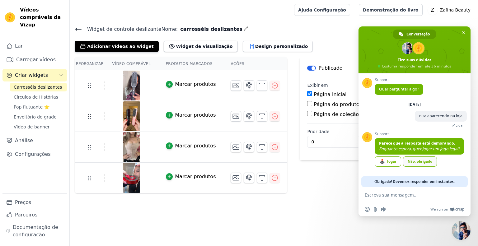
click at [410, 167] on link "Não, obrigado" at bounding box center [420, 162] width 34 height 10
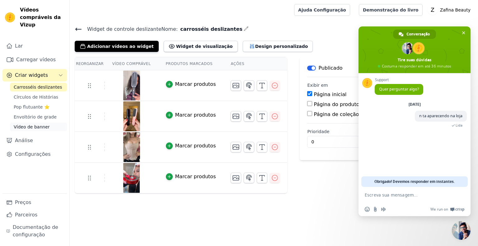
click at [35, 124] on font "Vídeo de banner" at bounding box center [32, 126] width 36 height 5
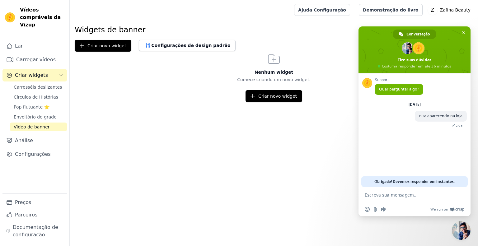
click at [291, 102] on html "Vídeos compráveis ​​da Vizup Lar Carregar vídeos Criar widgets Carrosséis desli…" at bounding box center [239, 51] width 478 height 102
click at [292, 102] on html "Vídeos compráveis ​​da Vizup Lar Carregar vídeos Criar widgets Carrosséis desli…" at bounding box center [239, 51] width 478 height 102
